Goal: Download file/media

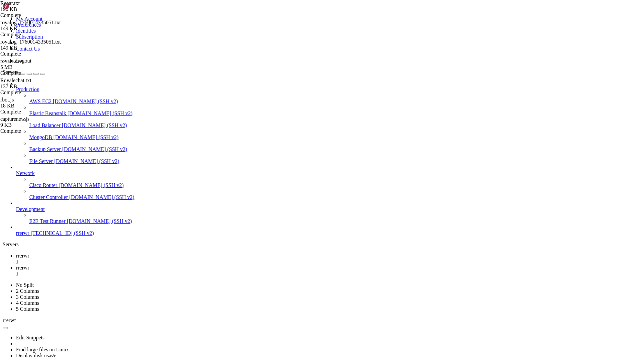
scroll to position [3, 1]
click at [29, 253] on span "rrerwr" at bounding box center [22, 256] width 13 height 6
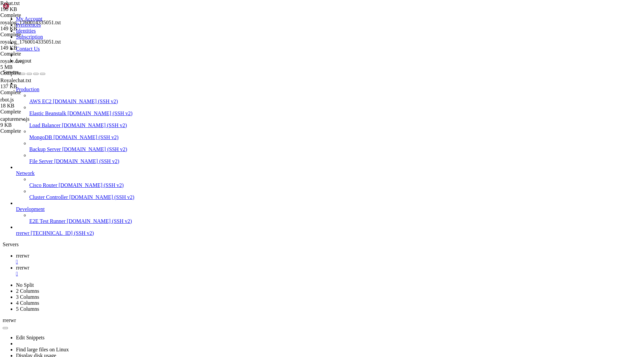
click at [60, 236] on div "Production AWS EC2 [DOMAIN_NAME] (SSH v2) Elastic Beanstalk [DOMAIN_NAME] (SSH …" at bounding box center [320, 159] width 634 height 156
click at [46, 236] on div "Production AWS EC2 [DOMAIN_NAME] (SSH v2) Elastic Beanstalk [DOMAIN_NAME] (SSH …" at bounding box center [320, 159] width 634 height 156
click at [16, 265] on icon at bounding box center [16, 268] width 0 height 6
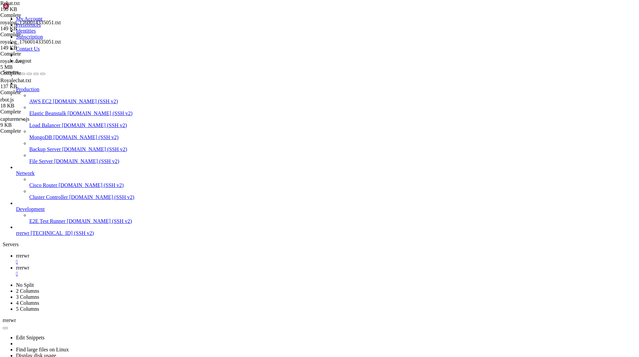
type input "/home/ubuntu/nodejs"
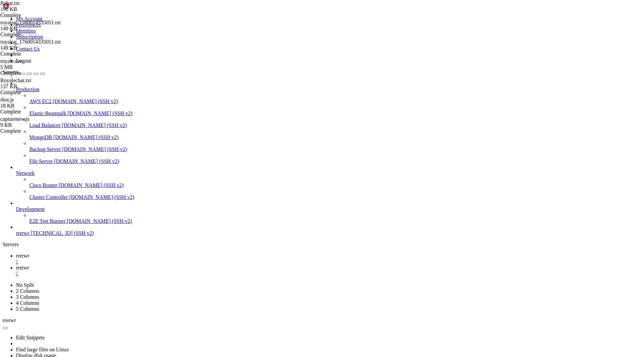
scroll to position [24483, 0]
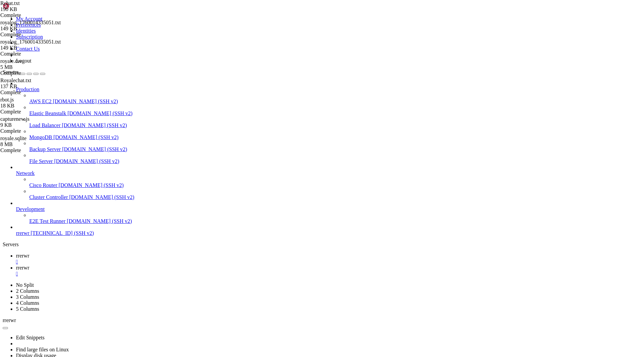
scroll to position [24647, 0]
